Goal: Task Accomplishment & Management: Manage account settings

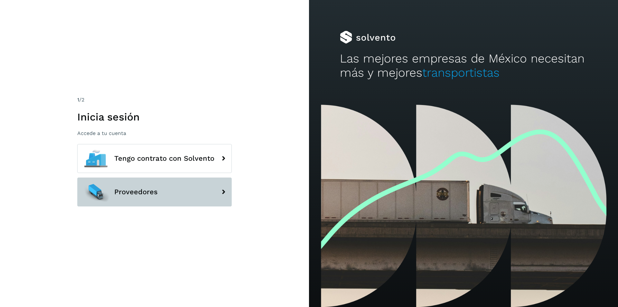
click at [143, 194] on span "Proveedores" at bounding box center [135, 192] width 43 height 8
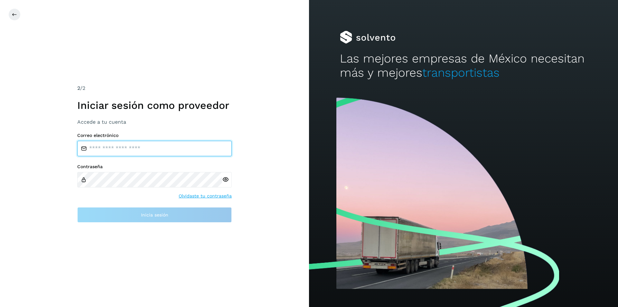
type input "**********"
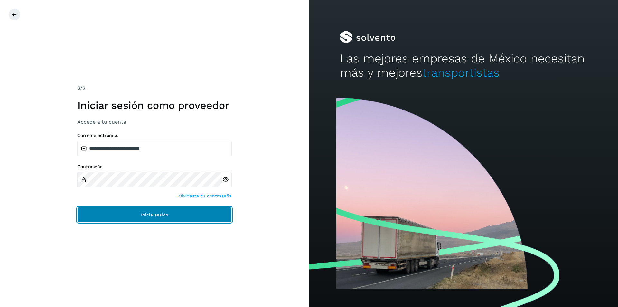
click at [140, 214] on button "Inicia sesión" at bounding box center [154, 214] width 154 height 15
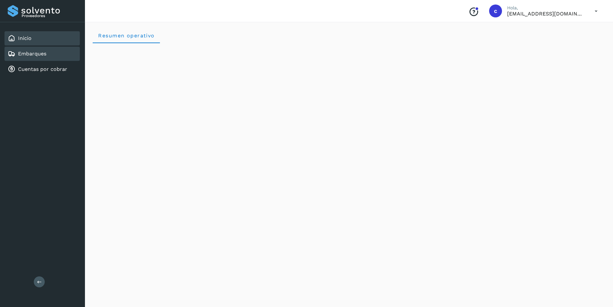
click at [55, 58] on div "Embarques" at bounding box center [42, 54] width 75 height 14
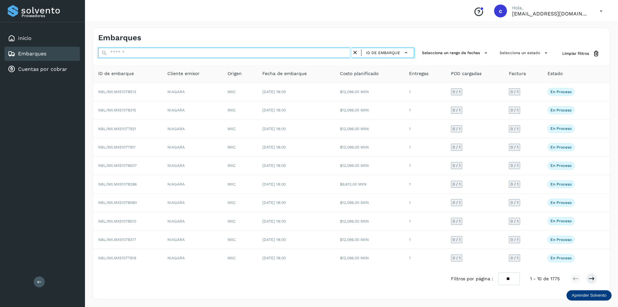
click at [301, 48] on input "text" at bounding box center [224, 53] width 253 height 10
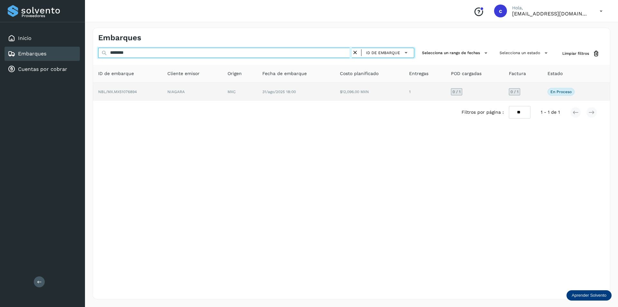
type input "********"
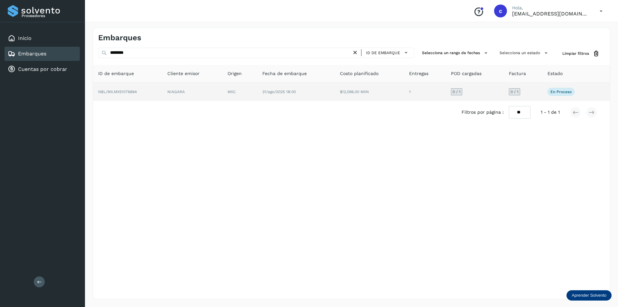
click at [280, 97] on td "31/ago/2025 18:00" at bounding box center [296, 92] width 78 height 18
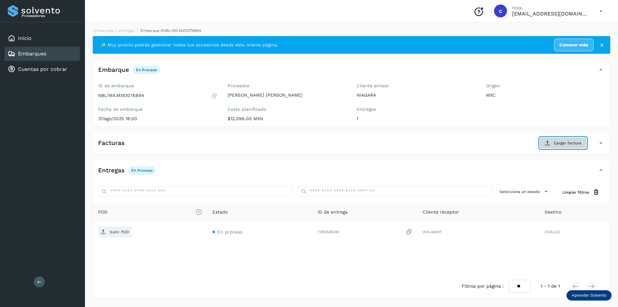
click at [550, 141] on icon at bounding box center [547, 142] width 5 height 5
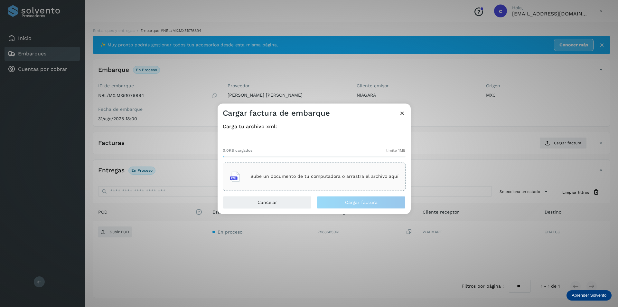
click at [381, 182] on div "Sube un documento de tu computadora o arrastra el archivo aquí" at bounding box center [314, 176] width 169 height 17
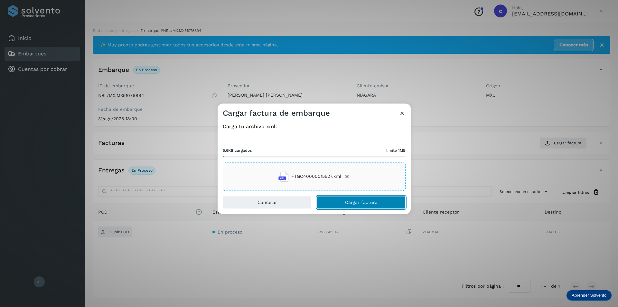
click at [362, 199] on button "Cargar factura" at bounding box center [360, 202] width 89 height 13
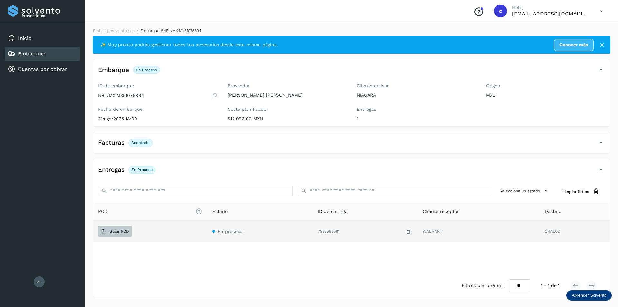
click at [116, 232] on p "Subir POD" at bounding box center [119, 231] width 19 height 5
click at [120, 231] on button "PDF" at bounding box center [114, 230] width 32 height 11
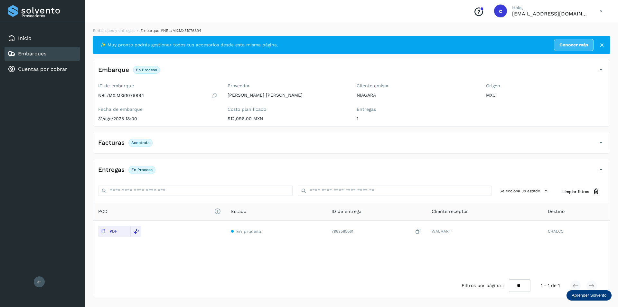
click at [61, 50] on div "Embarques" at bounding box center [42, 54] width 75 height 14
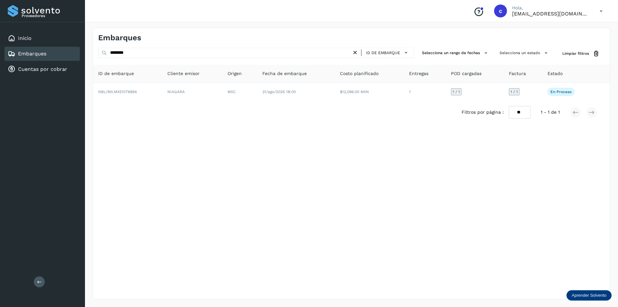
click at [357, 54] on icon at bounding box center [355, 52] width 7 height 7
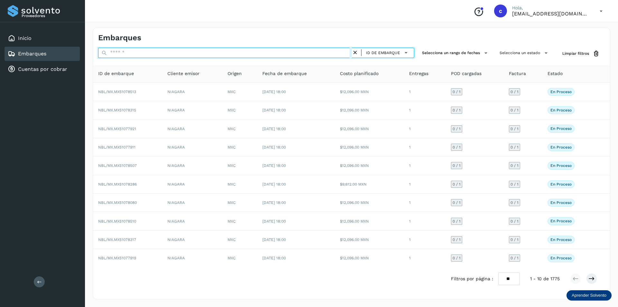
click at [324, 52] on input "text" at bounding box center [224, 53] width 253 height 10
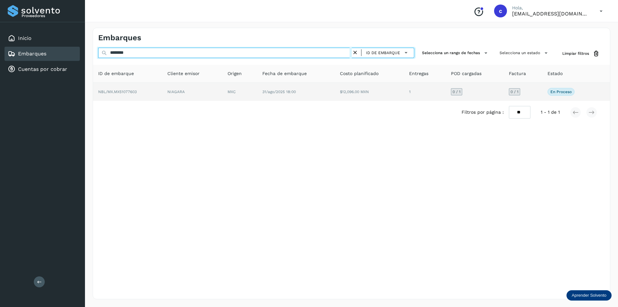
type input "********"
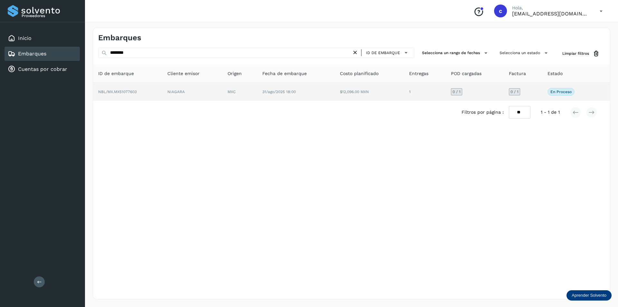
click at [255, 94] on td "MXC" at bounding box center [239, 92] width 35 height 18
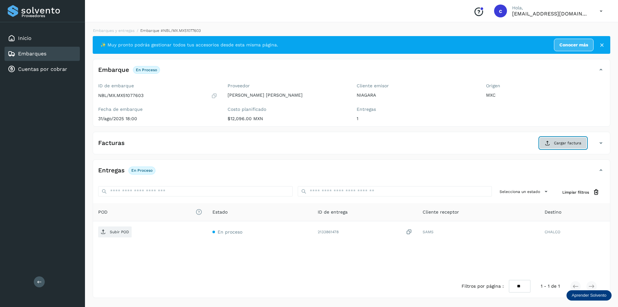
click at [546, 143] on icon at bounding box center [547, 142] width 5 height 5
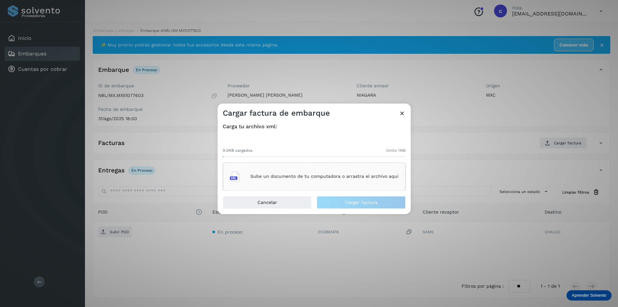
click at [335, 174] on p "Sube un documento de tu computadora o arrastra el archivo aquí" at bounding box center [324, 176] width 148 height 5
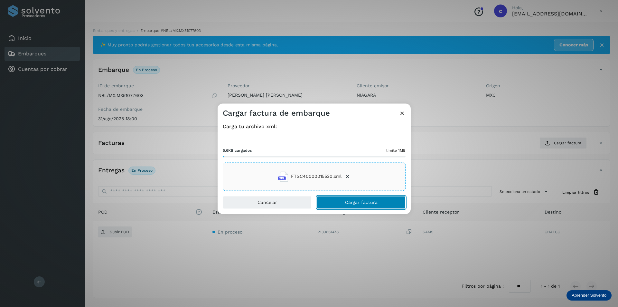
click at [363, 200] on span "Cargar factura" at bounding box center [361, 202] width 32 height 5
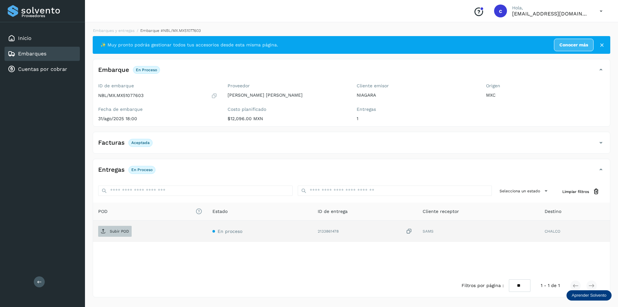
click at [115, 231] on p "Subir POD" at bounding box center [119, 231] width 19 height 5
click at [105, 232] on icon at bounding box center [103, 230] width 5 height 5
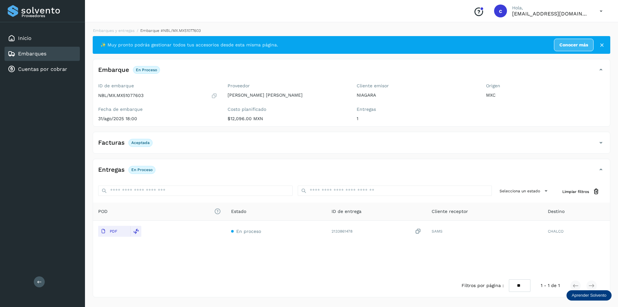
click at [60, 54] on div "Embarques" at bounding box center [42, 54] width 75 height 14
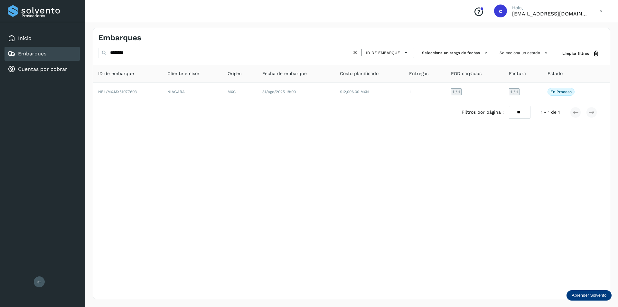
click at [357, 54] on icon at bounding box center [355, 52] width 7 height 7
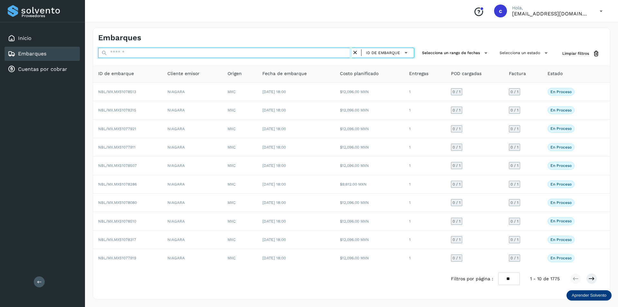
click at [302, 56] on input "text" at bounding box center [224, 53] width 253 height 10
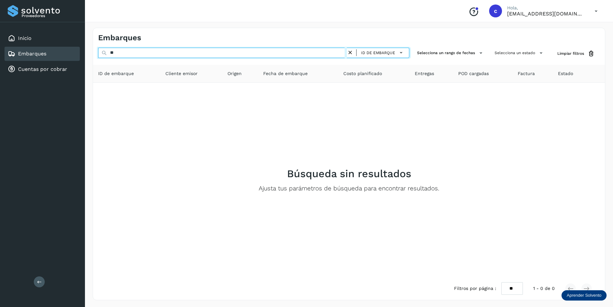
type input "*"
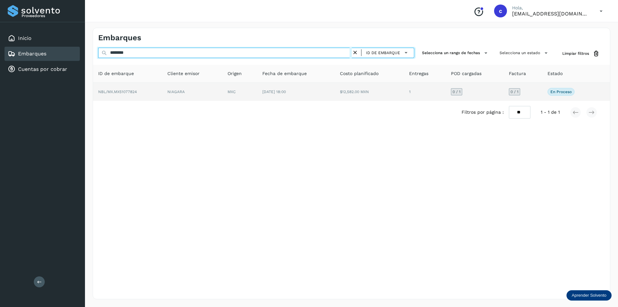
type input "********"
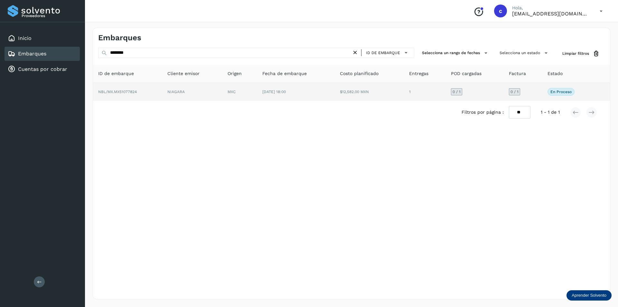
click at [188, 100] on td "NIAGARA" at bounding box center [192, 92] width 60 height 18
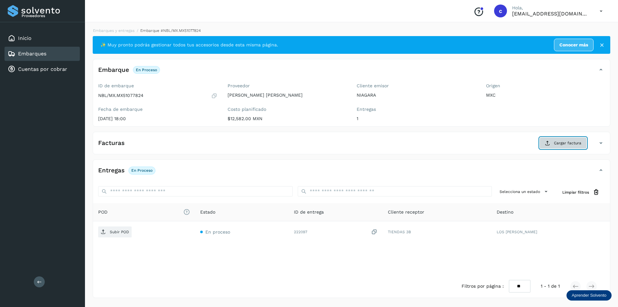
click at [550, 144] on icon at bounding box center [547, 142] width 5 height 5
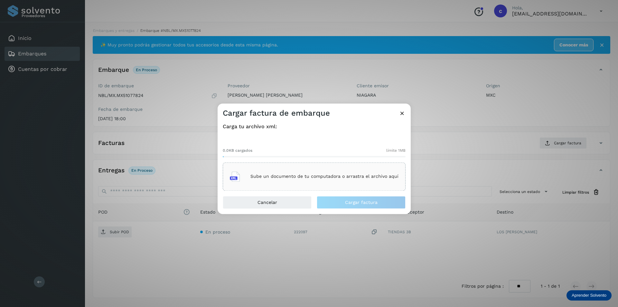
click at [325, 170] on div "Sube un documento de tu computadora o arrastra el archivo aquí" at bounding box center [314, 176] width 169 height 17
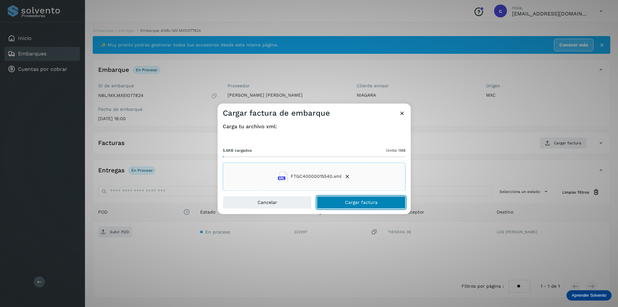
click at [383, 199] on button "Cargar factura" at bounding box center [360, 202] width 89 height 13
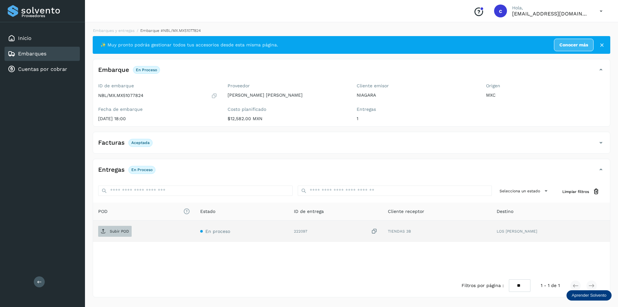
click at [125, 234] on span "Subir POD" at bounding box center [114, 231] width 33 height 10
drag, startPoint x: 123, startPoint y: 220, endPoint x: 120, endPoint y: 227, distance: 7.9
click at [122, 223] on table "POD El tamaño máximo de archivo es de 20 Mb. Estado ID de entrega Cliente recep…" at bounding box center [351, 221] width 517 height 39
click at [120, 229] on button "PDF" at bounding box center [114, 230] width 32 height 11
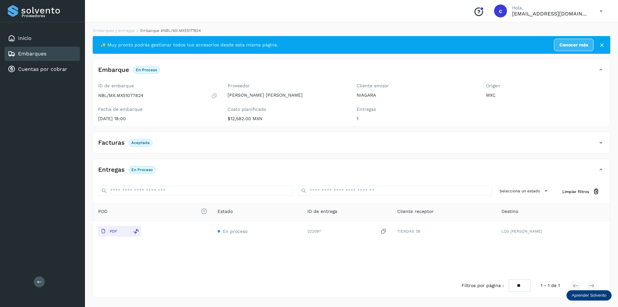
click at [60, 54] on div "Embarques" at bounding box center [42, 54] width 75 height 14
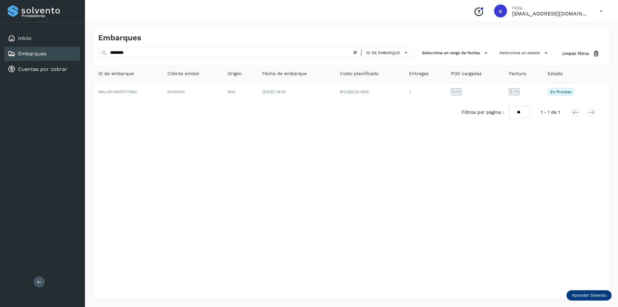
click at [353, 50] on icon at bounding box center [355, 52] width 7 height 7
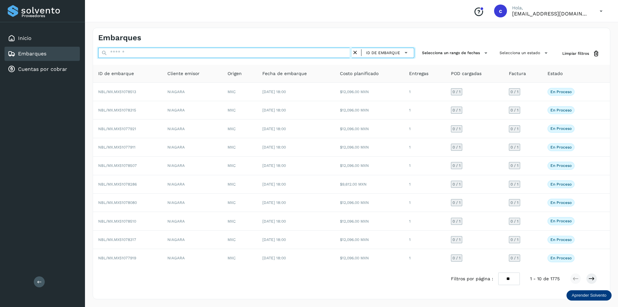
click at [311, 53] on input "text" at bounding box center [224, 53] width 253 height 10
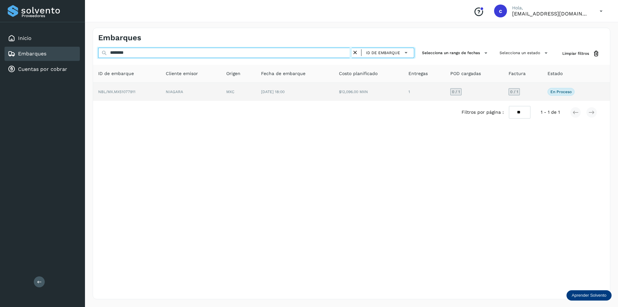
type input "********"
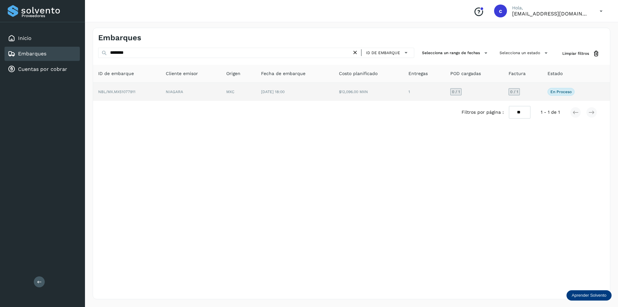
click at [205, 90] on td "NIAGARA" at bounding box center [190, 92] width 60 height 18
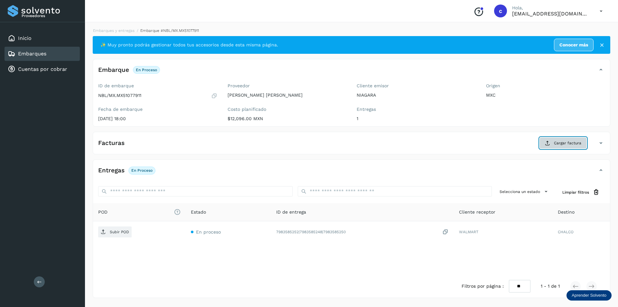
click at [573, 142] on span "Cargar factura" at bounding box center [567, 143] width 27 height 6
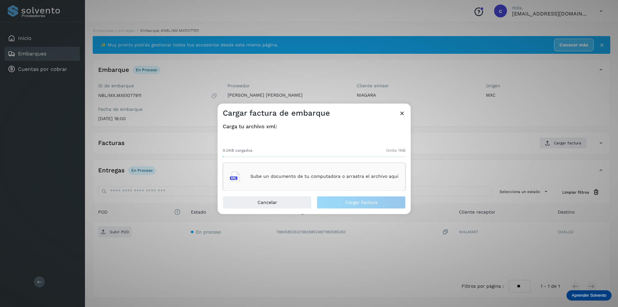
click at [358, 182] on div "Sube un documento de tu computadora o arrastra el archivo aquí" at bounding box center [314, 176] width 169 height 17
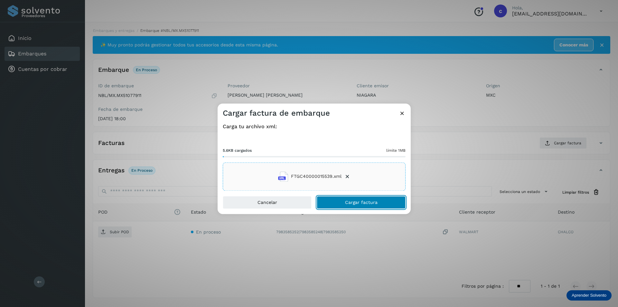
click at [380, 204] on button "Cargar factura" at bounding box center [360, 202] width 89 height 13
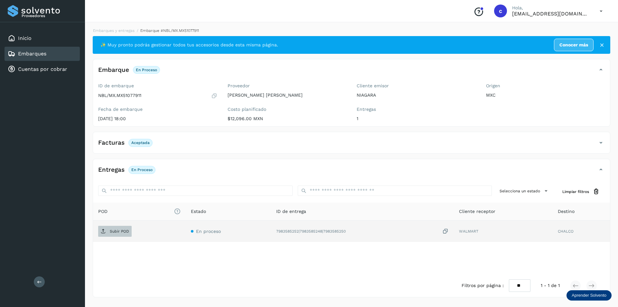
click at [118, 226] on span "Subir POD" at bounding box center [114, 231] width 33 height 10
click at [117, 231] on span "PDF" at bounding box center [109, 231] width 22 height 10
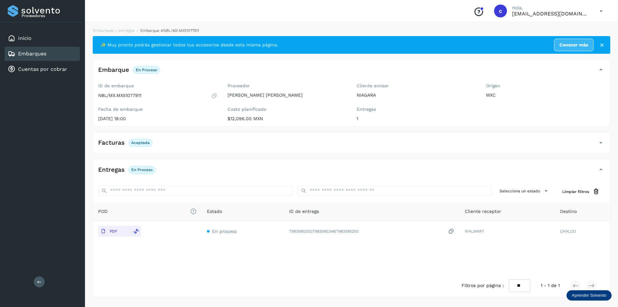
click at [55, 50] on div "Embarques" at bounding box center [42, 54] width 75 height 14
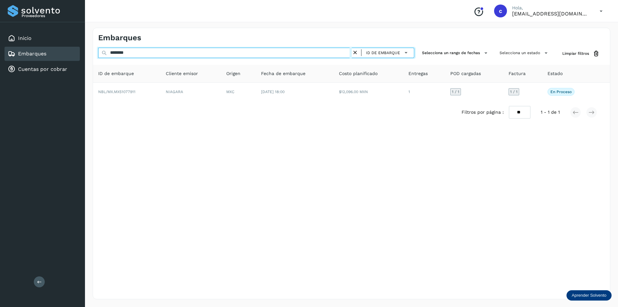
click at [183, 54] on input "********" at bounding box center [224, 53] width 253 height 10
type input "*"
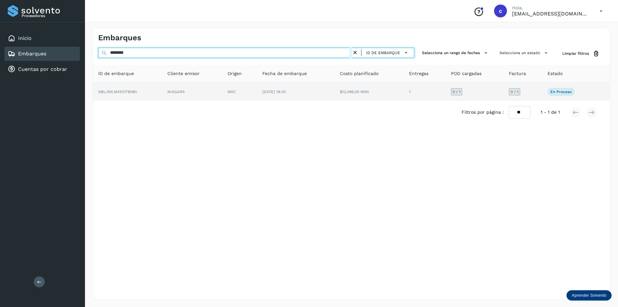
type input "********"
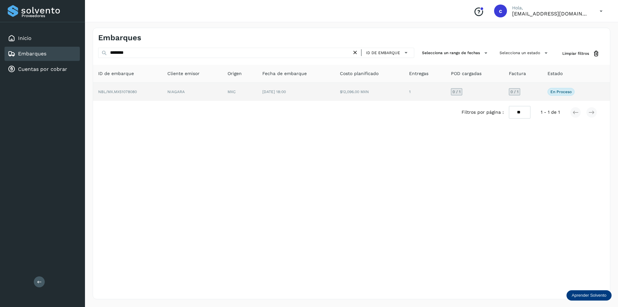
click at [165, 94] on td "NIAGARA" at bounding box center [192, 92] width 60 height 18
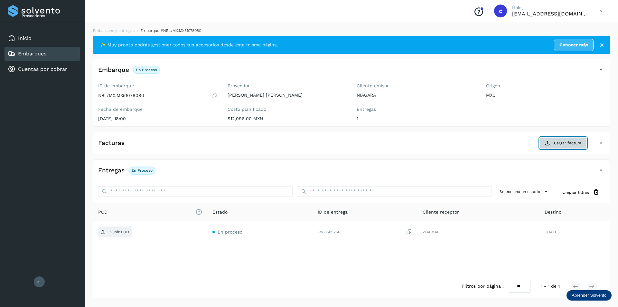
click at [556, 140] on button "Cargar factura" at bounding box center [562, 143] width 47 height 12
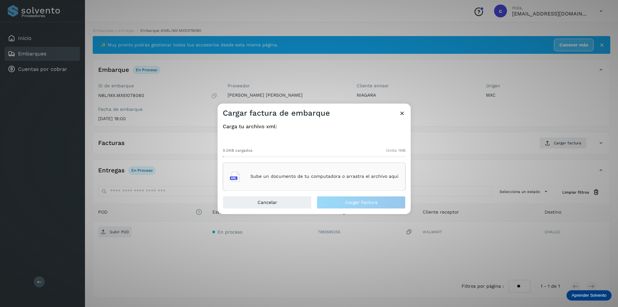
click at [279, 179] on p "Sube un documento de tu computadora o arrastra el archivo aquí" at bounding box center [324, 176] width 148 height 5
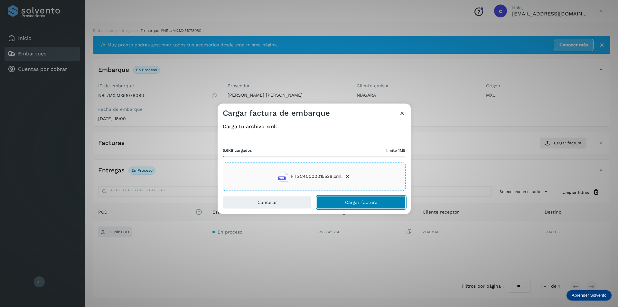
click at [350, 199] on button "Cargar factura" at bounding box center [360, 202] width 89 height 13
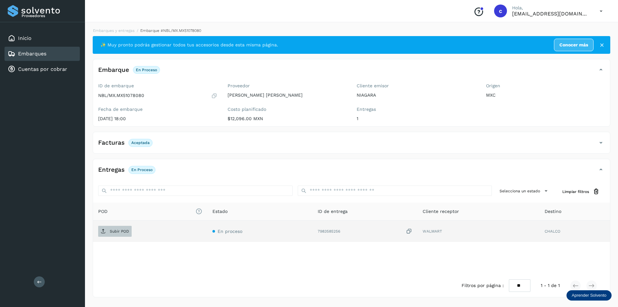
click at [116, 234] on span "Subir POD" at bounding box center [114, 231] width 33 height 10
click at [123, 229] on button "PDF" at bounding box center [114, 230] width 32 height 11
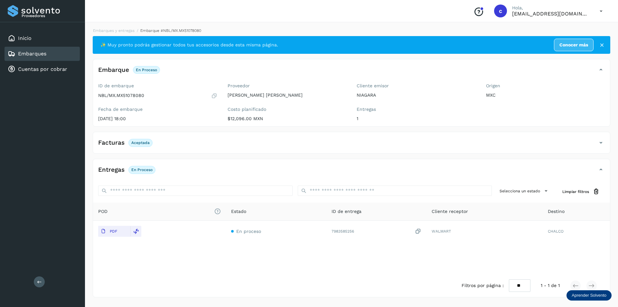
click at [62, 55] on div "Embarques" at bounding box center [42, 54] width 75 height 14
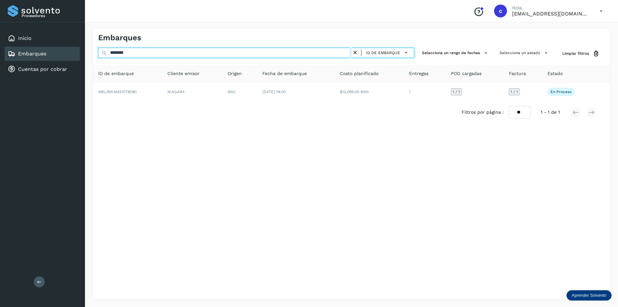
click at [201, 49] on input "********" at bounding box center [224, 53] width 253 height 10
type input "*"
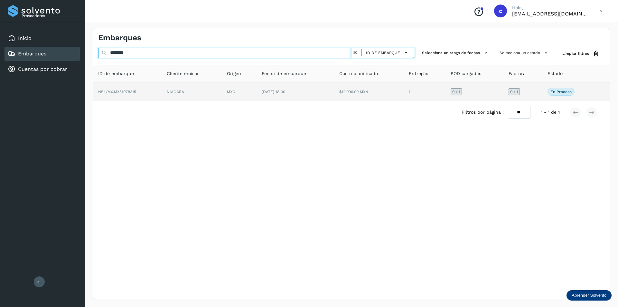
type input "********"
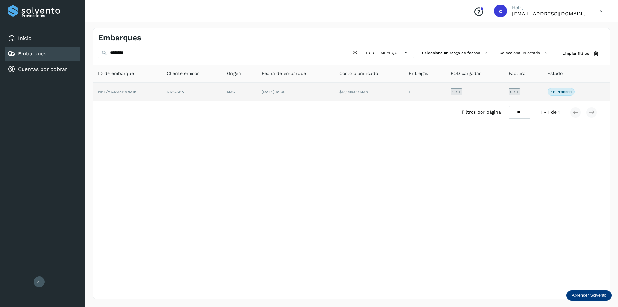
click at [169, 88] on td "NIAGARA" at bounding box center [191, 92] width 60 height 18
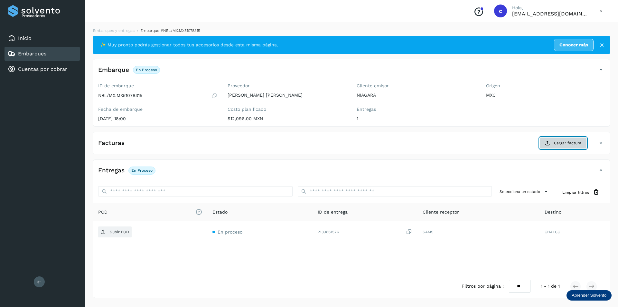
click at [545, 142] on button "Cargar factura" at bounding box center [562, 143] width 47 height 12
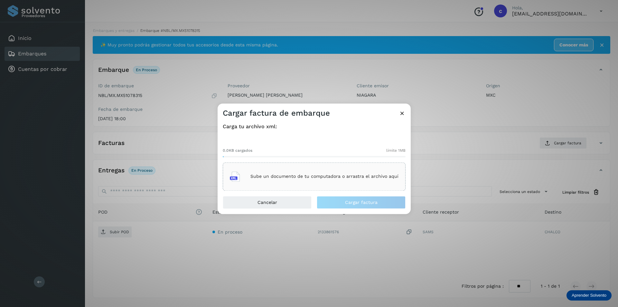
click at [328, 170] on div "Sube un documento de tu computadora o arrastra el archivo aquí" at bounding box center [314, 176] width 169 height 17
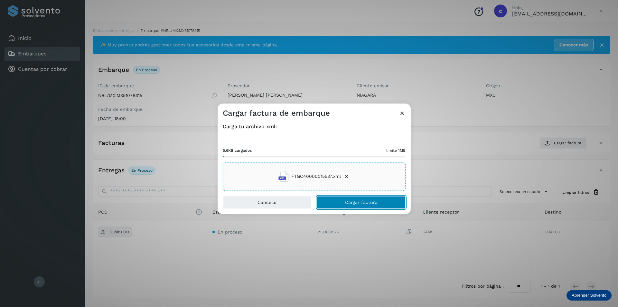
click at [379, 203] on button "Cargar factura" at bounding box center [360, 202] width 89 height 13
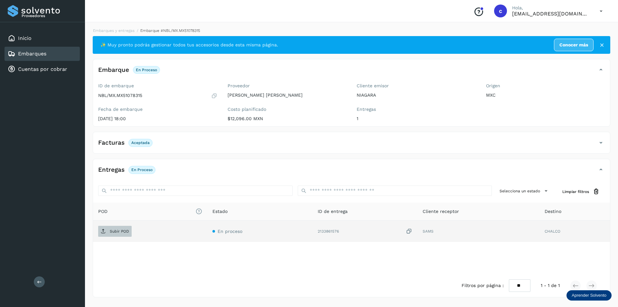
click at [122, 229] on span "Subir POD" at bounding box center [114, 231] width 33 height 10
click at [114, 228] on span "PDF" at bounding box center [109, 231] width 22 height 10
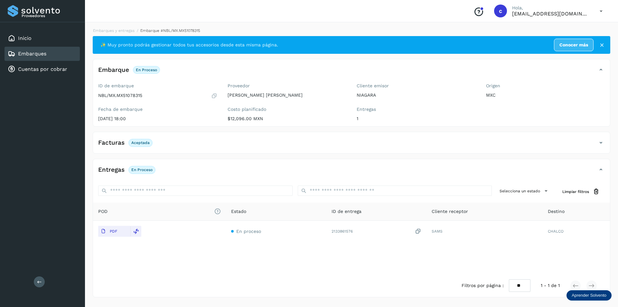
click at [46, 55] on link "Embarques" at bounding box center [32, 53] width 28 height 6
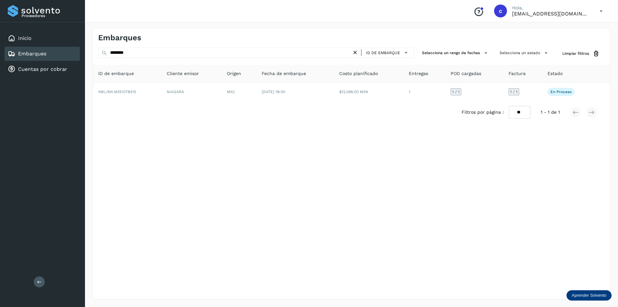
click at [357, 52] on icon at bounding box center [355, 52] width 7 height 7
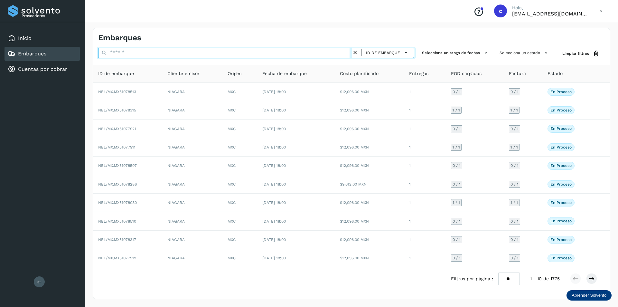
click at [276, 55] on input "text" at bounding box center [224, 53] width 253 height 10
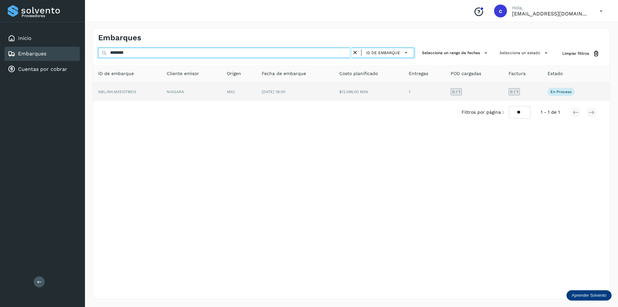
type input "********"
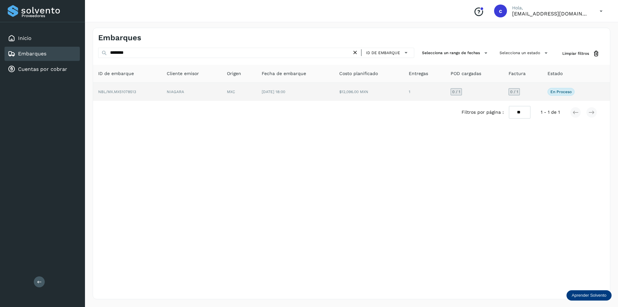
click at [253, 87] on td "MXC" at bounding box center [239, 92] width 35 height 18
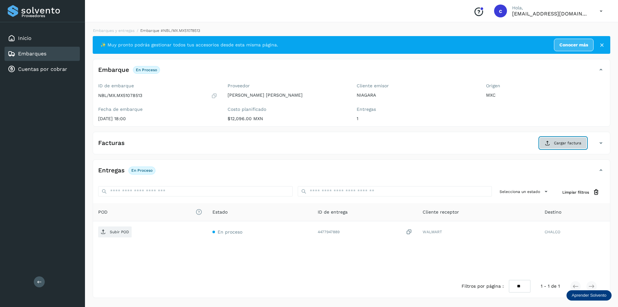
click at [562, 144] on span "Cargar factura" at bounding box center [567, 143] width 27 height 6
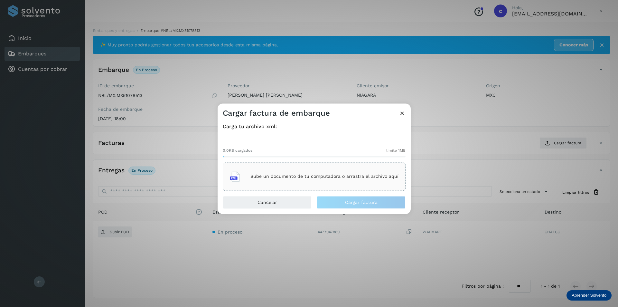
click at [291, 174] on p "Sube un documento de tu computadora o arrastra el archivo aquí" at bounding box center [324, 176] width 148 height 5
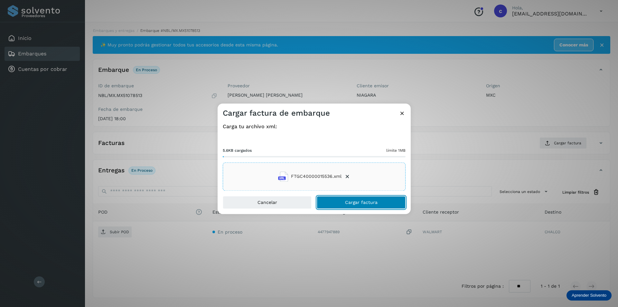
click at [345, 198] on button "Cargar factura" at bounding box center [360, 202] width 89 height 13
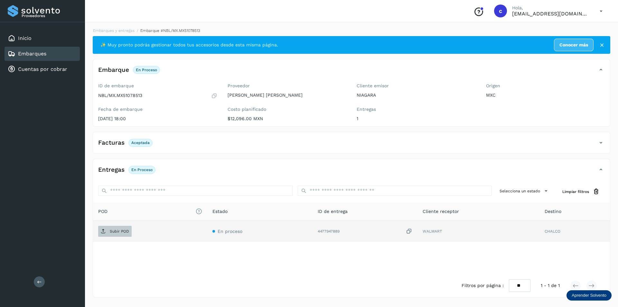
click at [111, 229] on p "Subir POD" at bounding box center [119, 231] width 19 height 5
click at [113, 229] on p "PDF" at bounding box center [113, 231] width 7 height 5
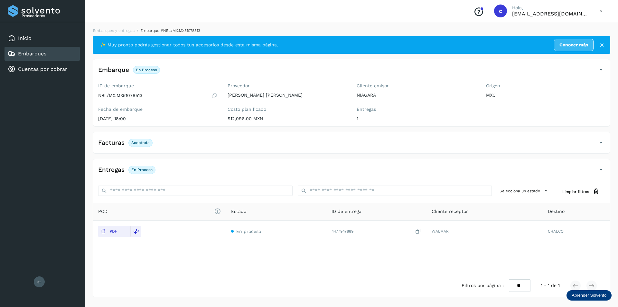
click at [64, 56] on div "Embarques" at bounding box center [42, 54] width 75 height 14
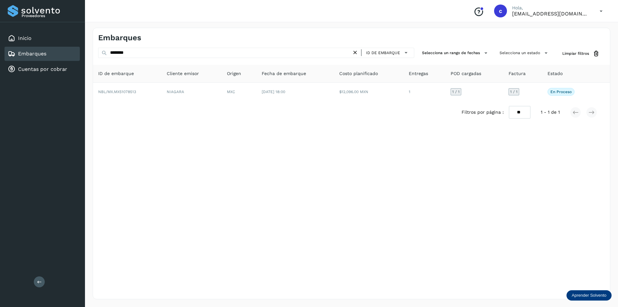
click at [68, 53] on div "Embarques" at bounding box center [42, 54] width 75 height 14
click at [356, 54] on icon at bounding box center [355, 52] width 7 height 7
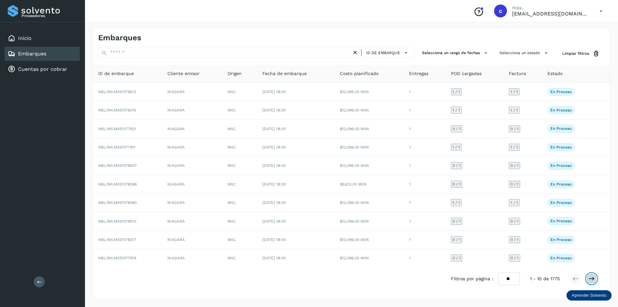
click at [592, 278] on icon at bounding box center [591, 278] width 6 height 6
click at [587, 280] on button at bounding box center [591, 278] width 11 height 11
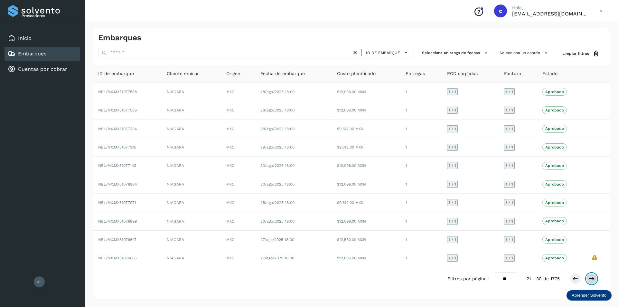
click at [589, 278] on icon at bounding box center [591, 278] width 6 height 6
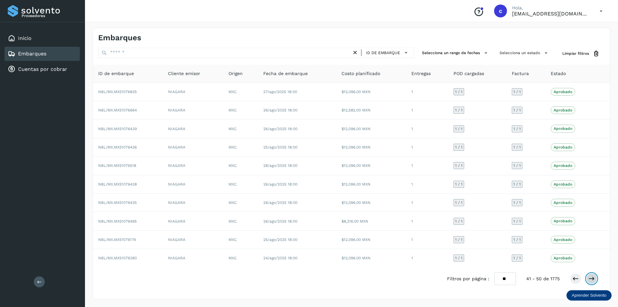
click at [589, 278] on icon at bounding box center [591, 278] width 6 height 6
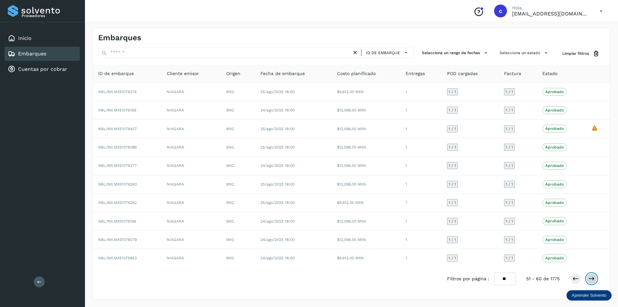
click at [589, 278] on icon at bounding box center [591, 278] width 6 height 6
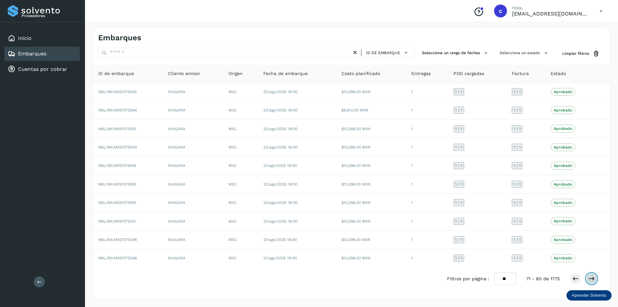
click at [589, 278] on icon at bounding box center [591, 278] width 6 height 6
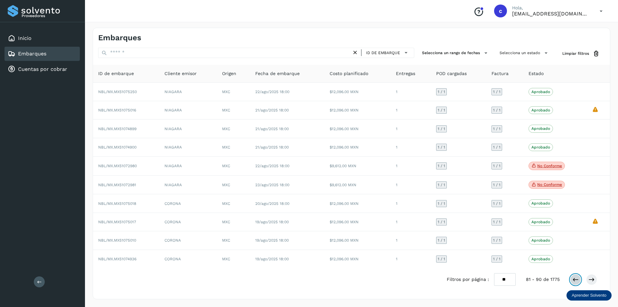
click at [576, 277] on icon at bounding box center [575, 279] width 6 height 6
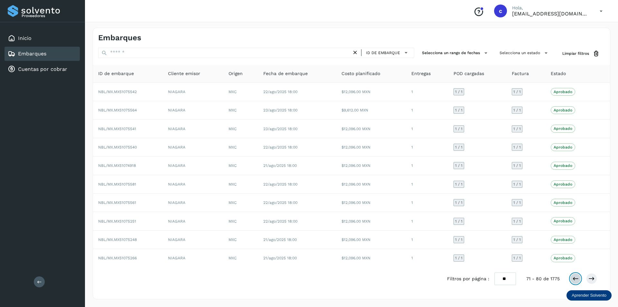
click at [576, 277] on icon at bounding box center [575, 278] width 6 height 6
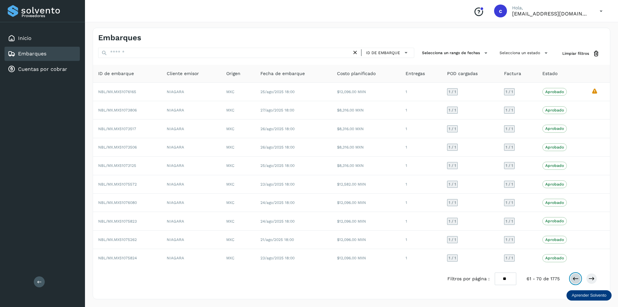
click at [576, 277] on icon at bounding box center [575, 278] width 6 height 6
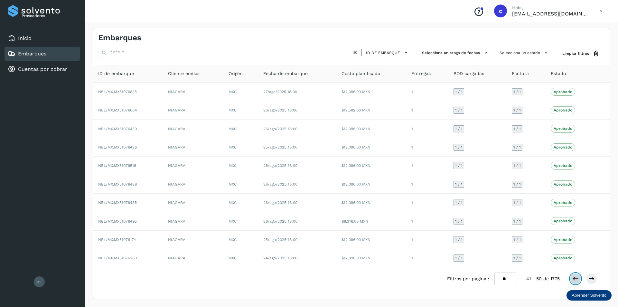
click at [576, 277] on icon at bounding box center [575, 278] width 6 height 6
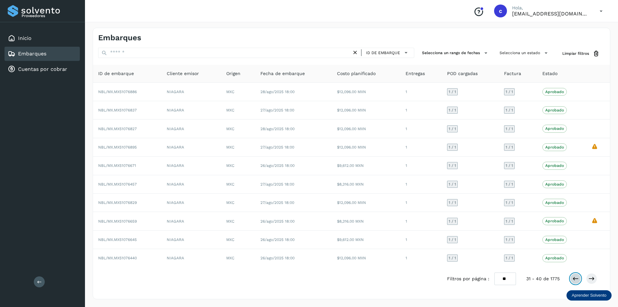
click at [576, 277] on icon at bounding box center [575, 278] width 6 height 6
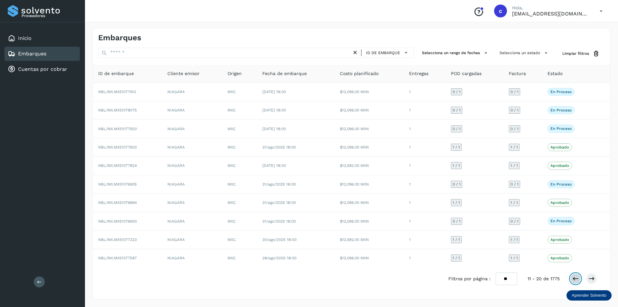
click at [576, 277] on icon at bounding box center [575, 278] width 6 height 6
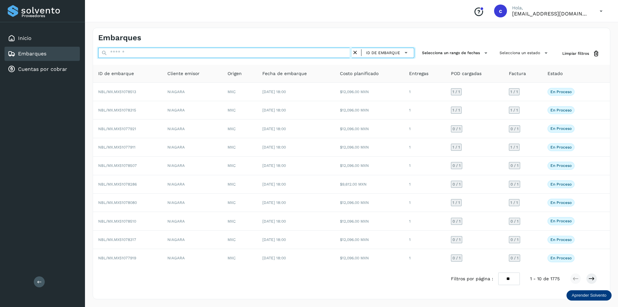
click at [214, 54] on input "text" at bounding box center [224, 53] width 253 height 10
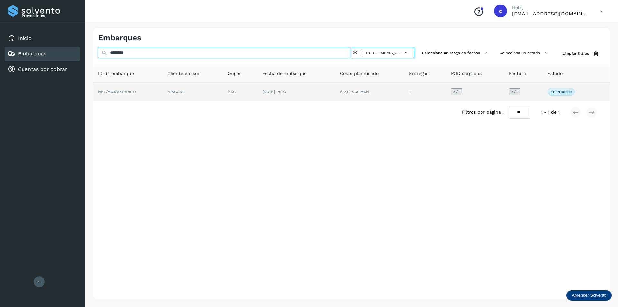
type input "********"
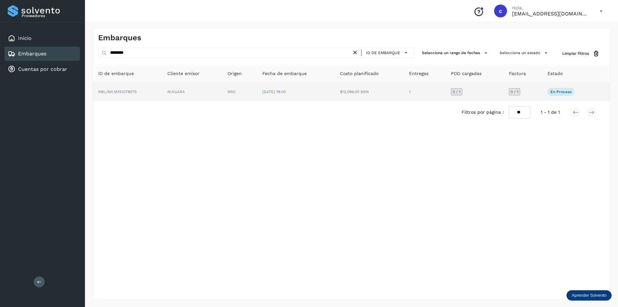
click at [183, 92] on td "NIAGARA" at bounding box center [192, 92] width 60 height 18
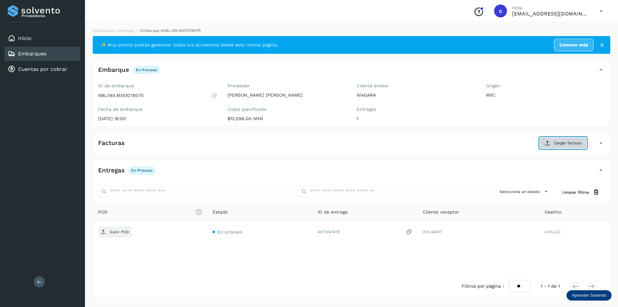
click at [558, 142] on span "Cargar factura" at bounding box center [567, 143] width 27 height 6
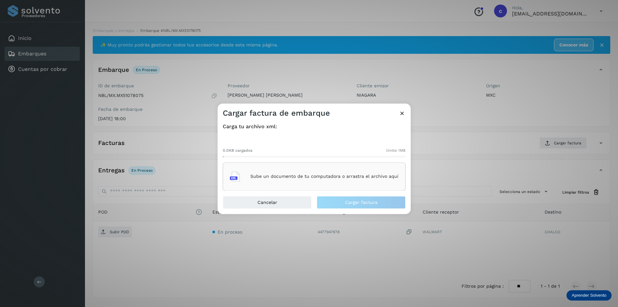
click at [312, 167] on div "Sube un documento de tu computadora o arrastra el archivo aquí" at bounding box center [314, 176] width 183 height 28
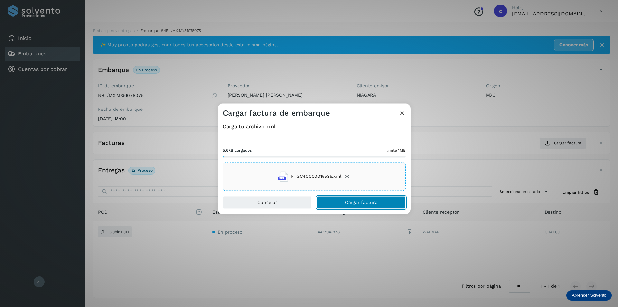
click at [371, 200] on span "Cargar factura" at bounding box center [361, 202] width 32 height 5
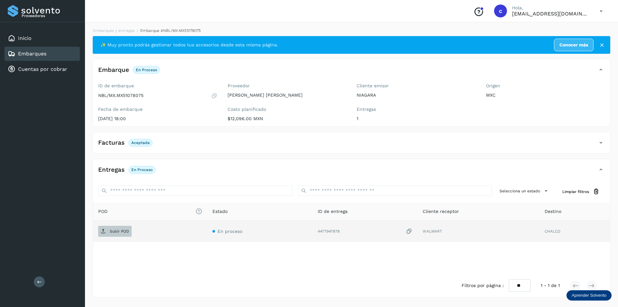
click at [116, 233] on p "Subir POD" at bounding box center [119, 231] width 19 height 5
click at [121, 232] on p "Subir POD" at bounding box center [119, 231] width 19 height 5
click at [113, 228] on span "PDF" at bounding box center [109, 231] width 22 height 10
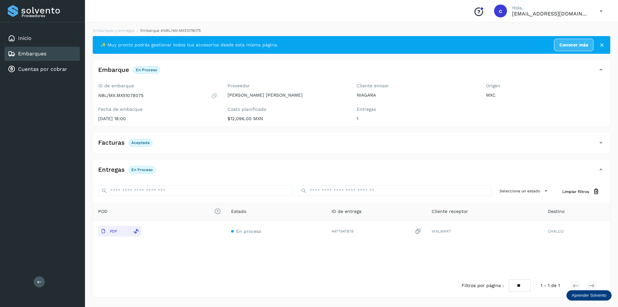
click at [63, 53] on div "Embarques" at bounding box center [42, 54] width 75 height 14
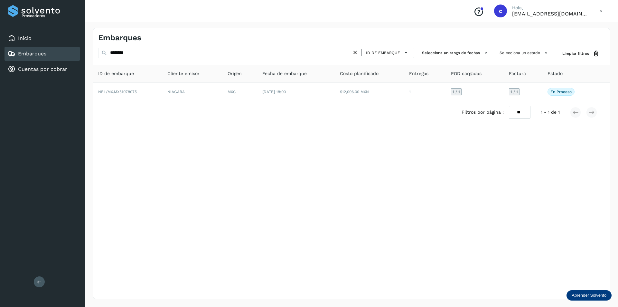
click at [355, 51] on icon at bounding box center [355, 52] width 7 height 7
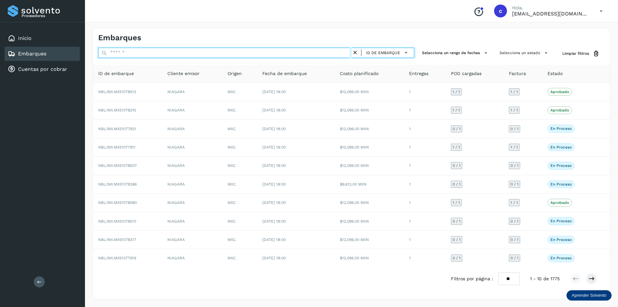
click at [288, 51] on input "text" at bounding box center [224, 53] width 253 height 10
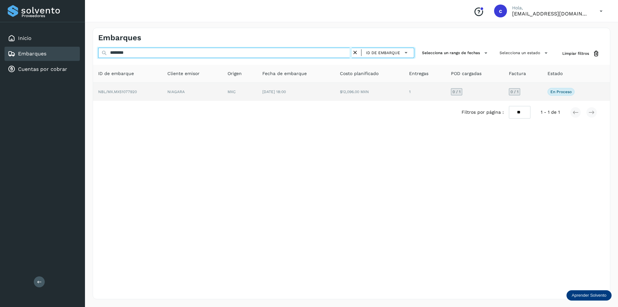
type input "********"
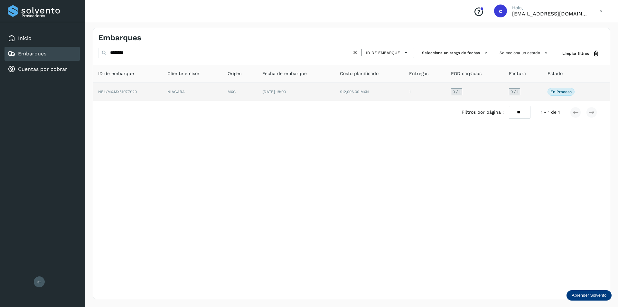
click at [247, 91] on td "MXC" at bounding box center [239, 92] width 35 height 18
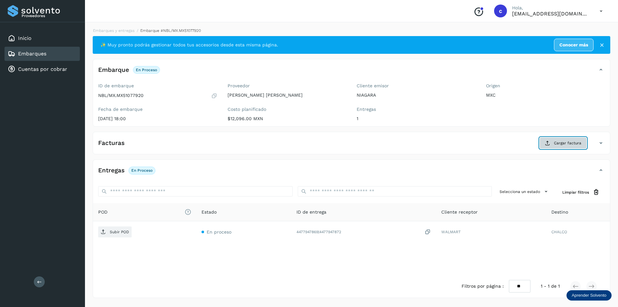
click at [543, 142] on button "Cargar factura" at bounding box center [562, 143] width 47 height 12
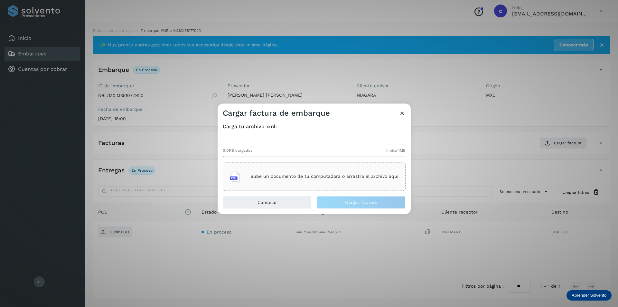
click at [304, 168] on div "Sube un documento de tu computadora o arrastra el archivo aquí" at bounding box center [314, 176] width 169 height 17
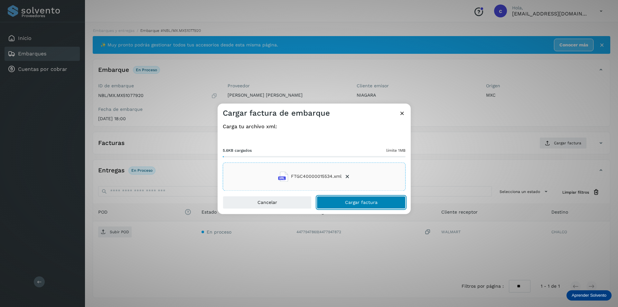
click at [381, 197] on button "Cargar factura" at bounding box center [360, 202] width 89 height 13
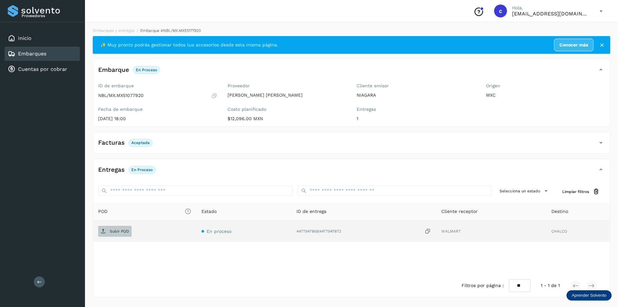
click at [115, 234] on span "Subir POD" at bounding box center [114, 231] width 33 height 10
click at [115, 235] on span "PDF" at bounding box center [109, 231] width 22 height 10
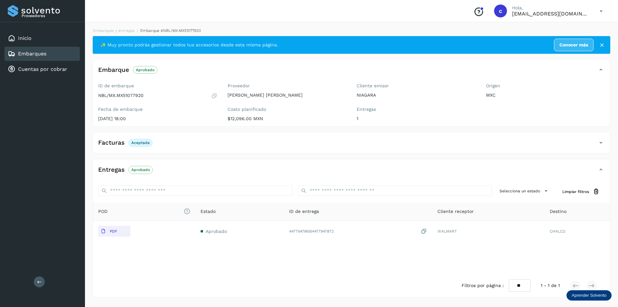
click at [28, 54] on link "Embarques" at bounding box center [32, 53] width 28 height 6
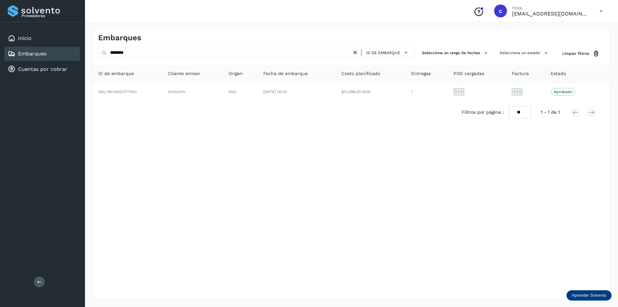
click at [354, 52] on icon at bounding box center [355, 52] width 7 height 7
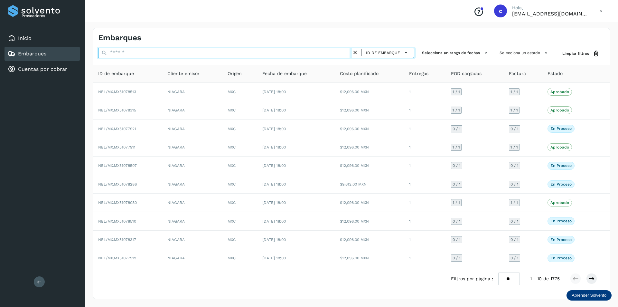
click at [320, 52] on input "text" at bounding box center [224, 53] width 253 height 10
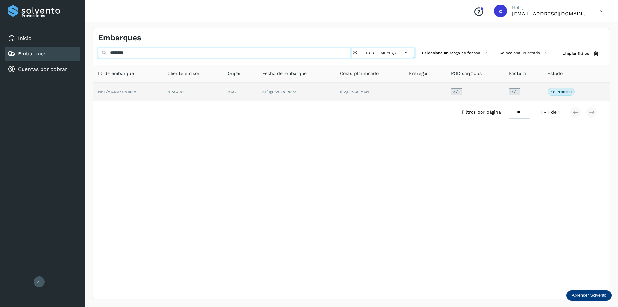
type input "********"
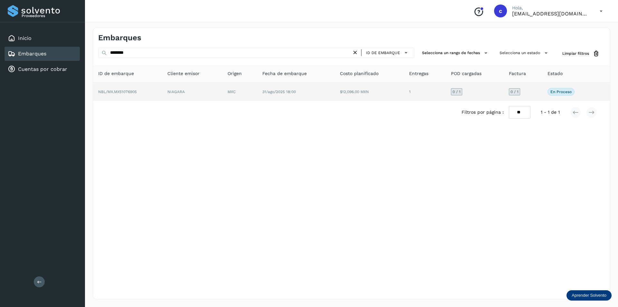
click at [268, 86] on td "31/ago/2025 18:00" at bounding box center [296, 92] width 78 height 18
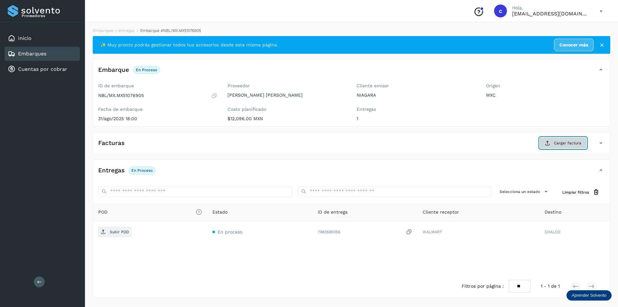
click at [578, 147] on button "Cargar factura" at bounding box center [562, 143] width 47 height 12
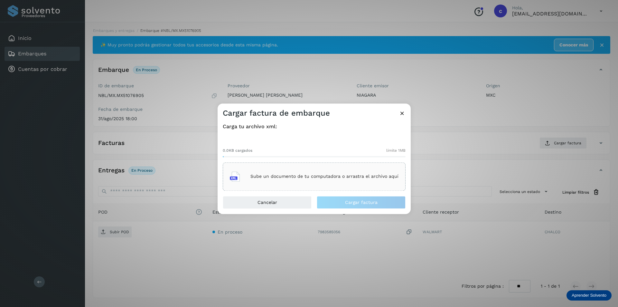
click at [309, 175] on p "Sube un documento de tu computadora o arrastra el archivo aquí" at bounding box center [324, 176] width 148 height 5
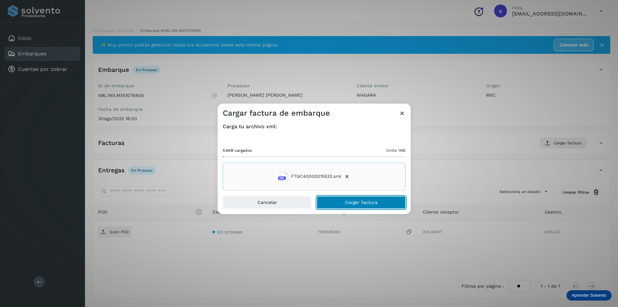
click at [364, 200] on span "Cargar factura" at bounding box center [361, 202] width 32 height 5
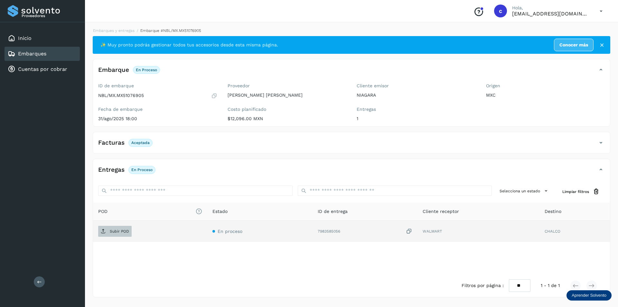
click at [107, 232] on span "Subir POD" at bounding box center [114, 231] width 33 height 10
click at [107, 232] on span "PDF" at bounding box center [109, 231] width 22 height 10
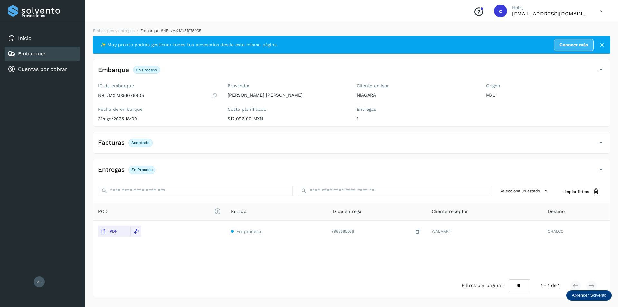
click at [11, 50] on icon at bounding box center [12, 54] width 8 height 8
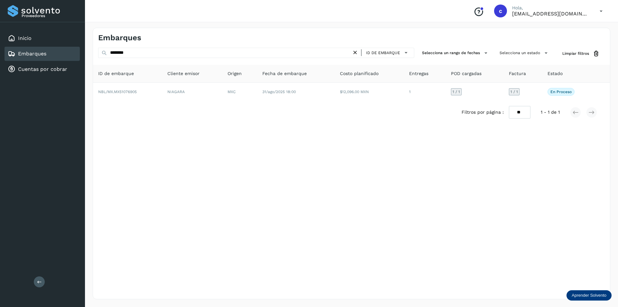
click at [45, 52] on link "Embarques" at bounding box center [32, 53] width 28 height 6
click at [38, 51] on link "Embarques" at bounding box center [32, 53] width 28 height 6
click at [35, 43] on div "Inicio" at bounding box center [42, 38] width 75 height 14
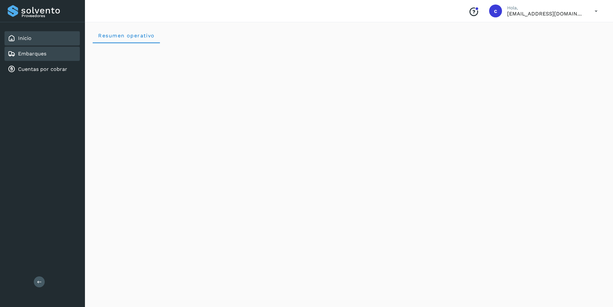
click at [54, 47] on div "Embarques" at bounding box center [42, 54] width 75 height 14
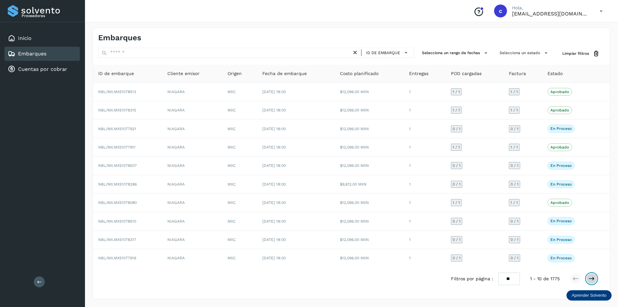
click at [589, 276] on icon at bounding box center [591, 278] width 6 height 6
click at [591, 279] on icon at bounding box center [591, 278] width 6 height 6
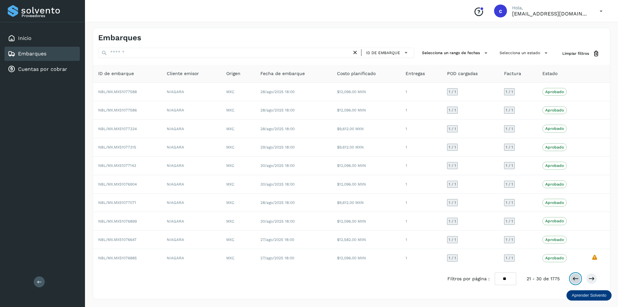
click at [572, 280] on icon at bounding box center [575, 278] width 6 height 6
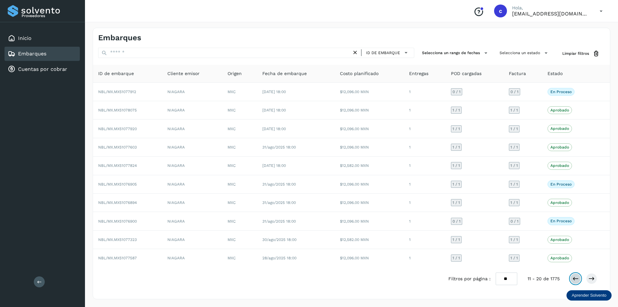
click at [573, 276] on icon at bounding box center [575, 278] width 6 height 6
click at [594, 281] on icon at bounding box center [591, 278] width 6 height 6
click at [591, 278] on icon at bounding box center [591, 278] width 6 height 6
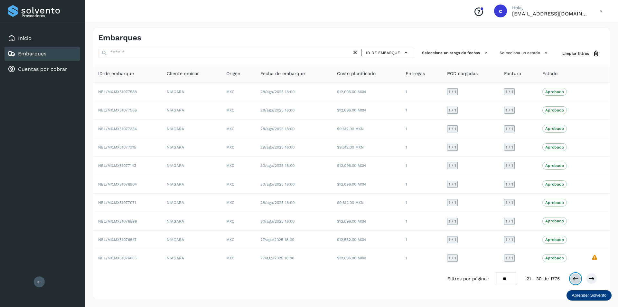
click at [573, 278] on icon at bounding box center [575, 278] width 6 height 6
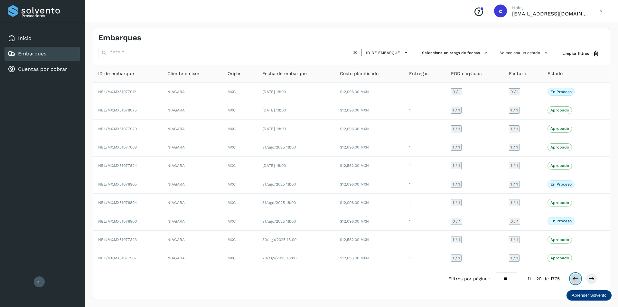
click at [573, 278] on icon at bounding box center [575, 278] width 6 height 6
click at [601, 7] on icon at bounding box center [600, 11] width 13 height 13
click at [577, 26] on div "Cerrar sesión" at bounding box center [568, 29] width 77 height 12
